Goal: Check status: Check status

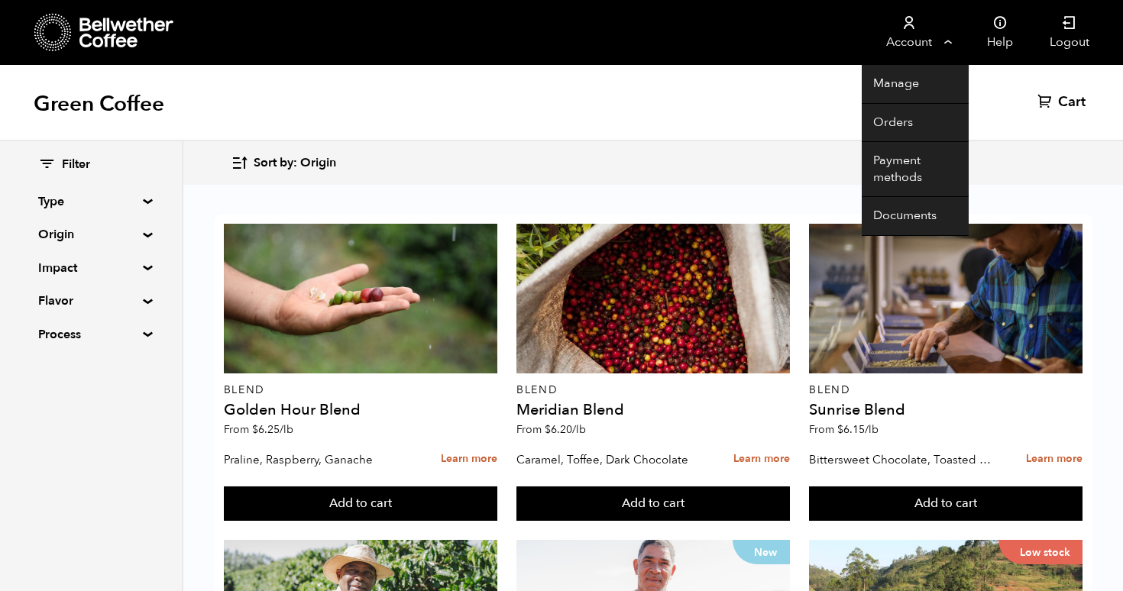
click at [935, 42] on link "Account" at bounding box center [909, 32] width 94 height 65
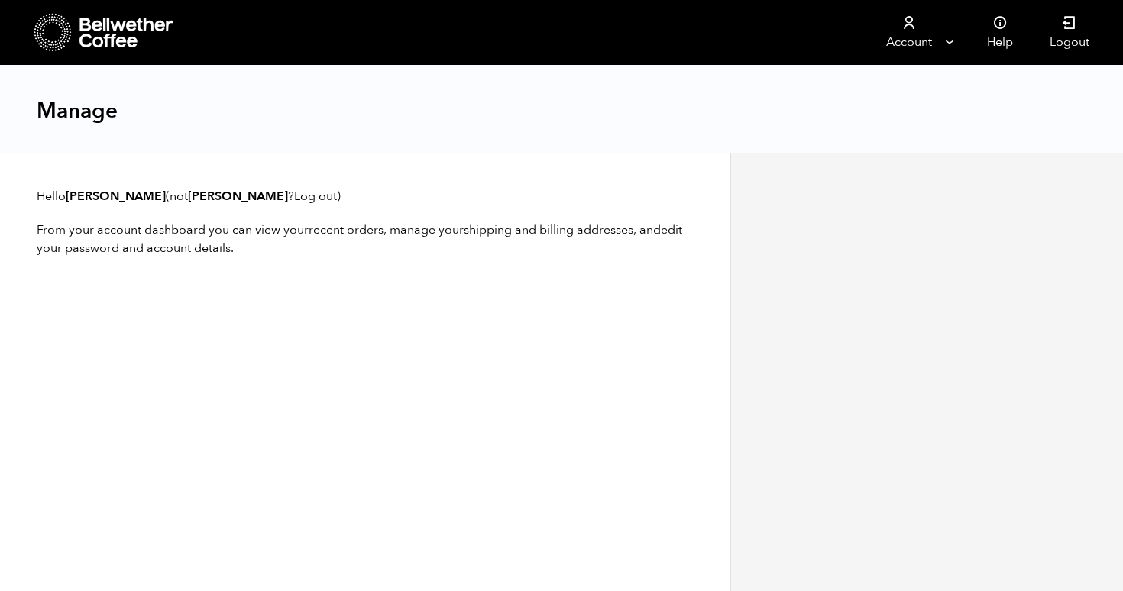
click at [908, 111] on div "Manage" at bounding box center [561, 110] width 1123 height 88
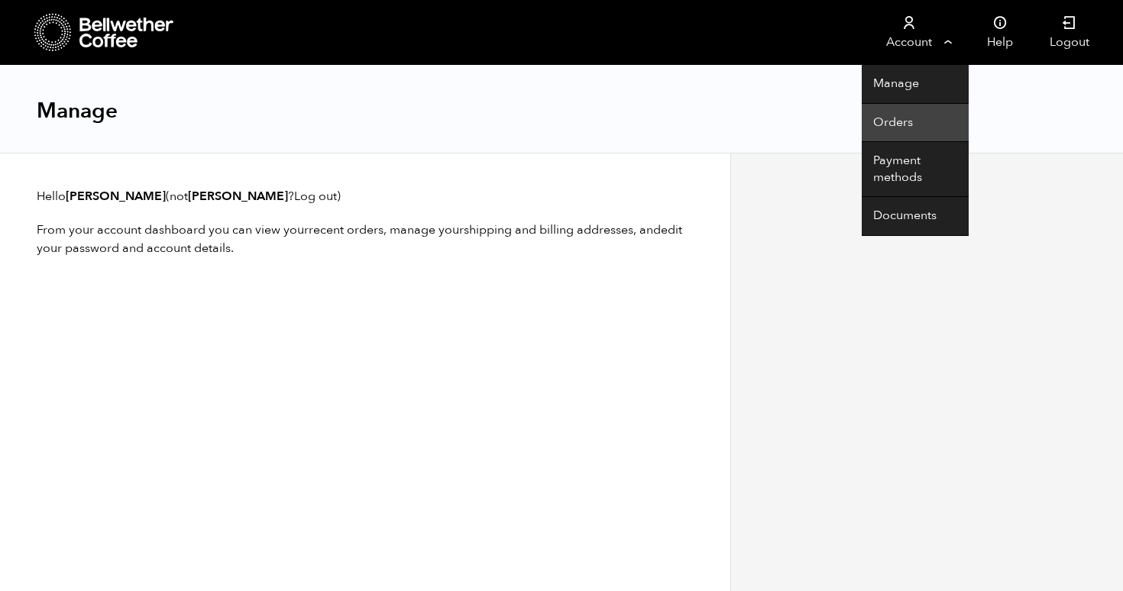
click at [912, 119] on link "Orders" at bounding box center [915, 123] width 107 height 39
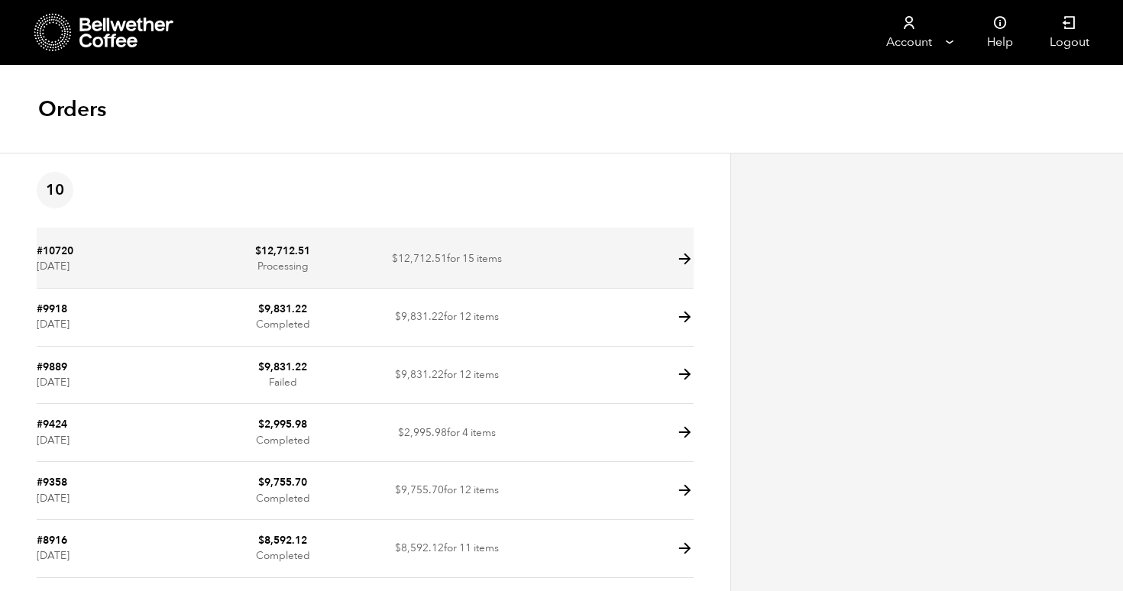
click at [186, 264] on td "#10720 September 25, 2025" at bounding box center [119, 260] width 164 height 58
click at [683, 265] on icon at bounding box center [685, 260] width 18 height 18
